Goal: Task Accomplishment & Management: Manage account settings

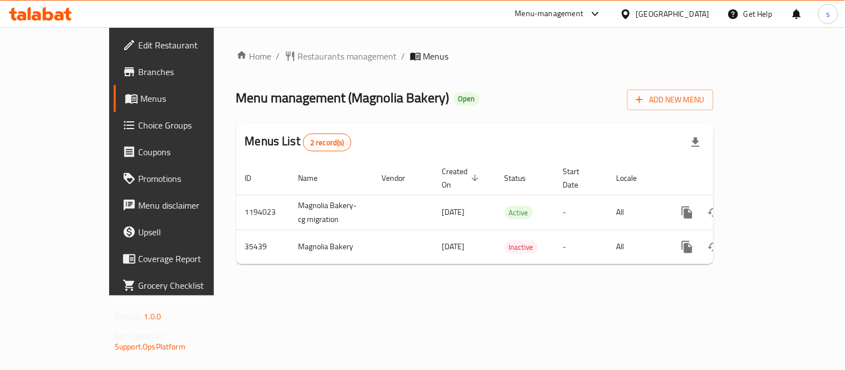
click at [686, 14] on div "[GEOGRAPHIC_DATA]" at bounding box center [673, 14] width 74 height 12
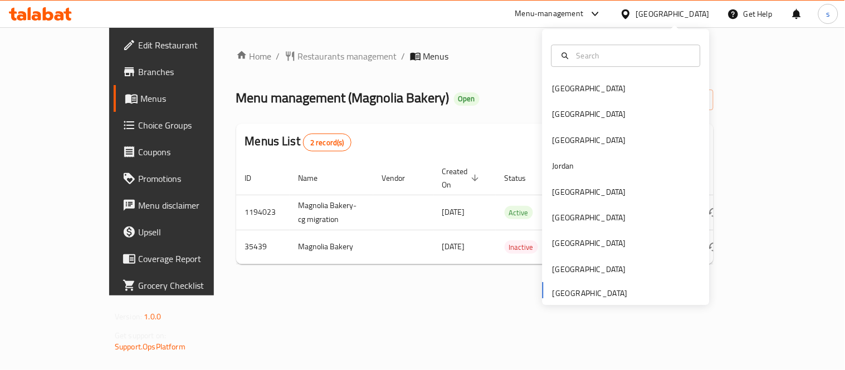
click at [571, 294] on div "Bahrain Egypt Iraq Jordan Kuwait Oman Qatar Saudi Arabia United Arab Emirates" at bounding box center [626, 190] width 167 height 229
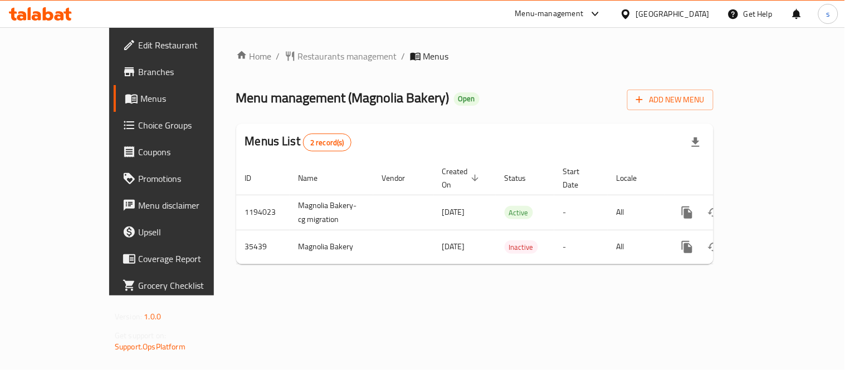
click at [596, 8] on icon at bounding box center [595, 13] width 13 height 13
click at [510, 123] on div "Restaurant-Management" at bounding box center [490, 123] width 87 height 12
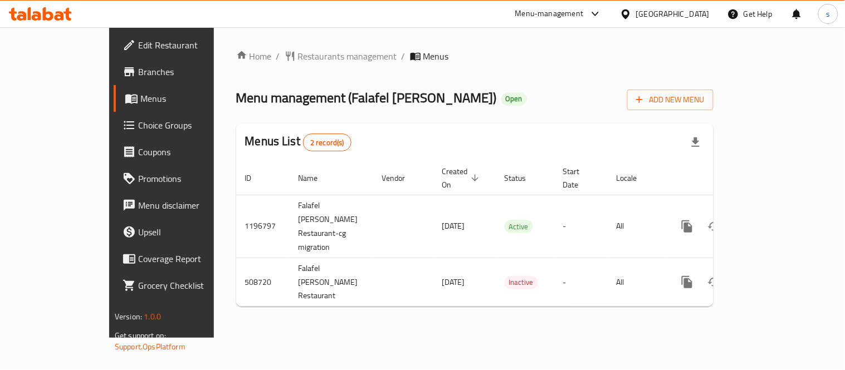
click at [643, 14] on div "[GEOGRAPHIC_DATA]" at bounding box center [673, 14] width 74 height 12
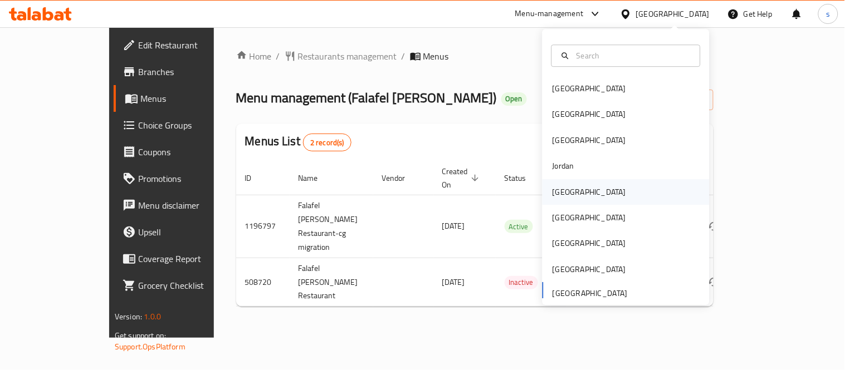
click at [563, 192] on div "[GEOGRAPHIC_DATA]" at bounding box center [590, 192] width 74 height 12
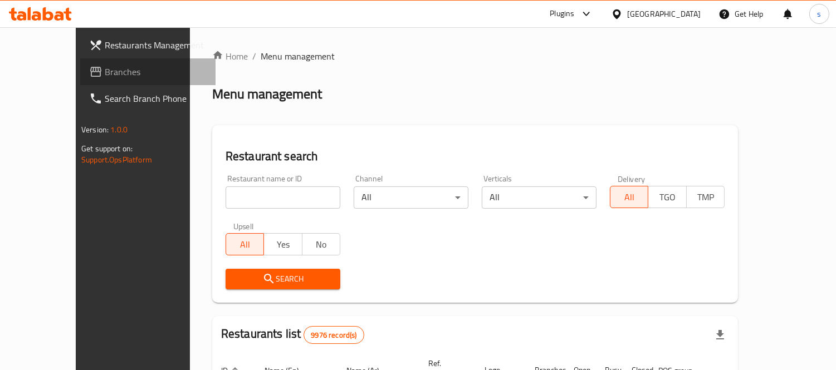
click at [105, 76] on span "Branches" at bounding box center [156, 71] width 102 height 13
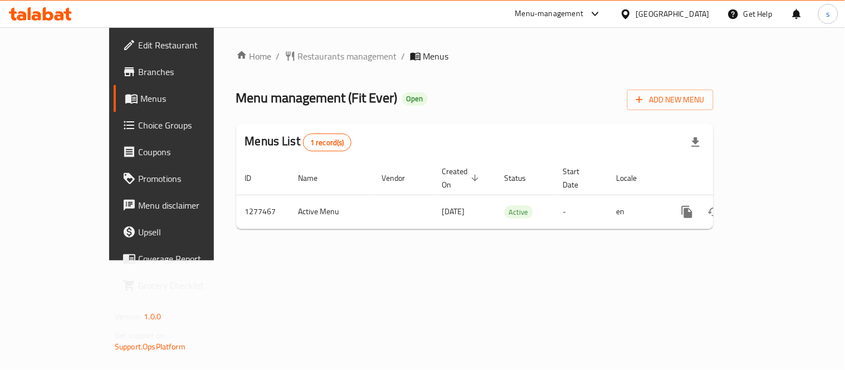
click at [602, 12] on icon at bounding box center [595, 13] width 13 height 13
click at [569, 123] on div "Restaurant-Management" at bounding box center [538, 123] width 87 height 12
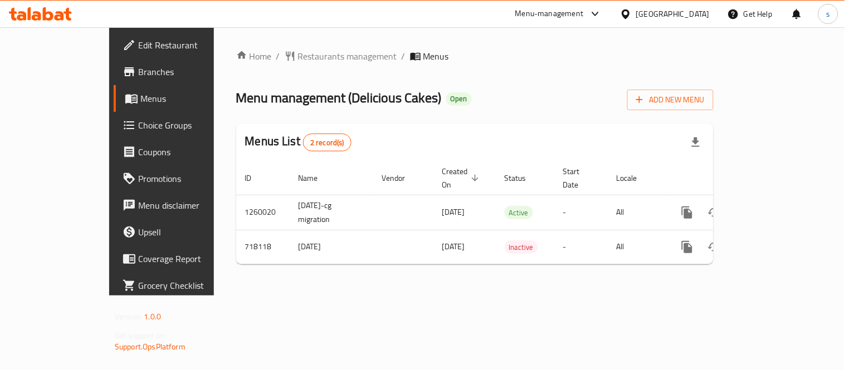
click at [602, 12] on icon at bounding box center [595, 13] width 13 height 13
click at [555, 118] on div "Restaurant-Management" at bounding box center [538, 123] width 87 height 12
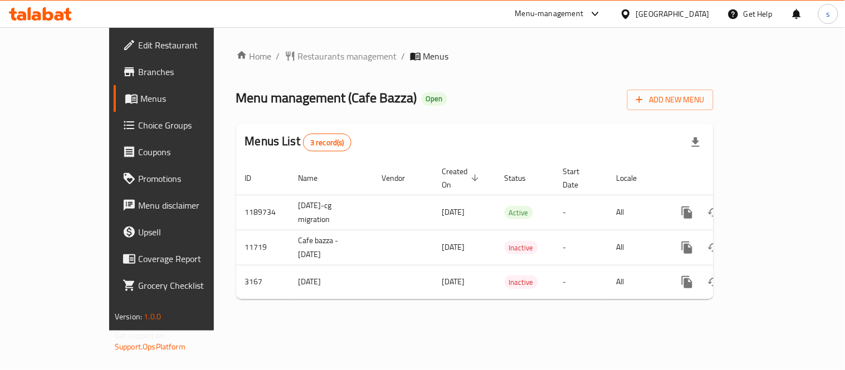
click at [632, 13] on icon at bounding box center [626, 14] width 12 height 12
click at [602, 17] on icon at bounding box center [595, 13] width 13 height 13
click at [576, 117] on div "Restaurant-Management" at bounding box center [538, 123] width 87 height 12
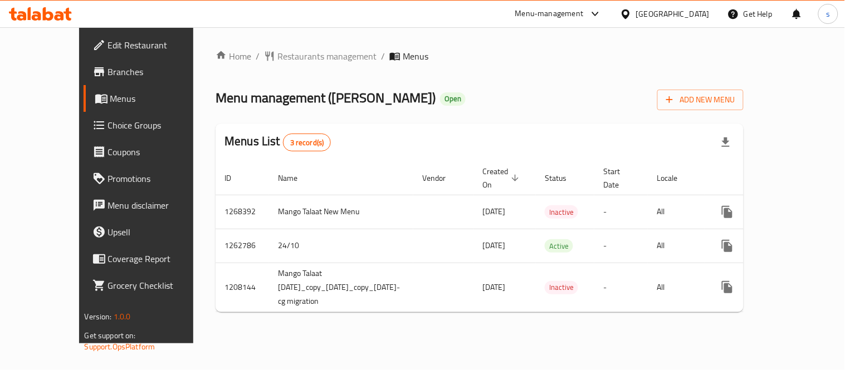
click at [687, 15] on div "[GEOGRAPHIC_DATA]" at bounding box center [673, 14] width 74 height 12
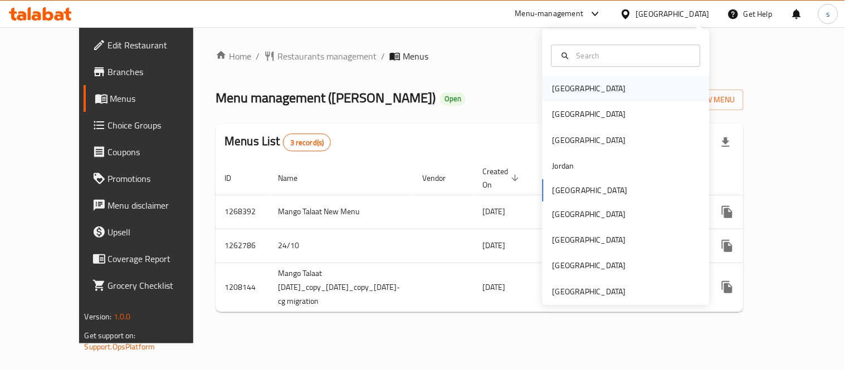
click at [570, 91] on div "[GEOGRAPHIC_DATA]" at bounding box center [589, 89] width 91 height 26
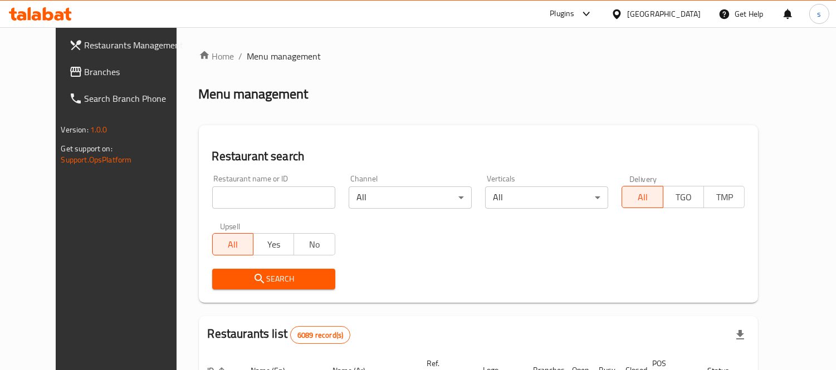
click at [116, 78] on span "Branches" at bounding box center [136, 71] width 102 height 13
